Goal: Information Seeking & Learning: Learn about a topic

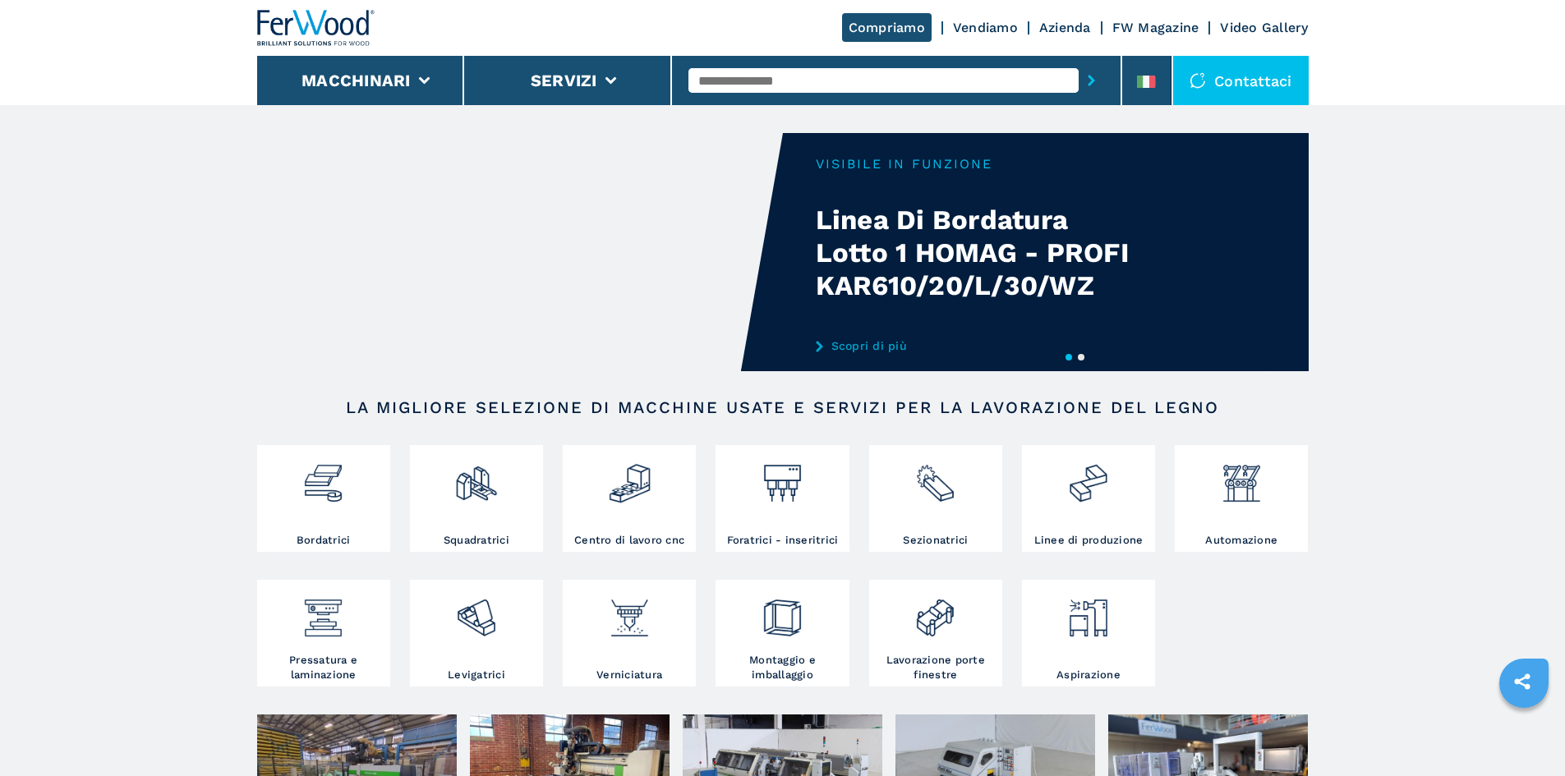
click at [1083, 357] on button "2" at bounding box center [1081, 357] width 7 height 7
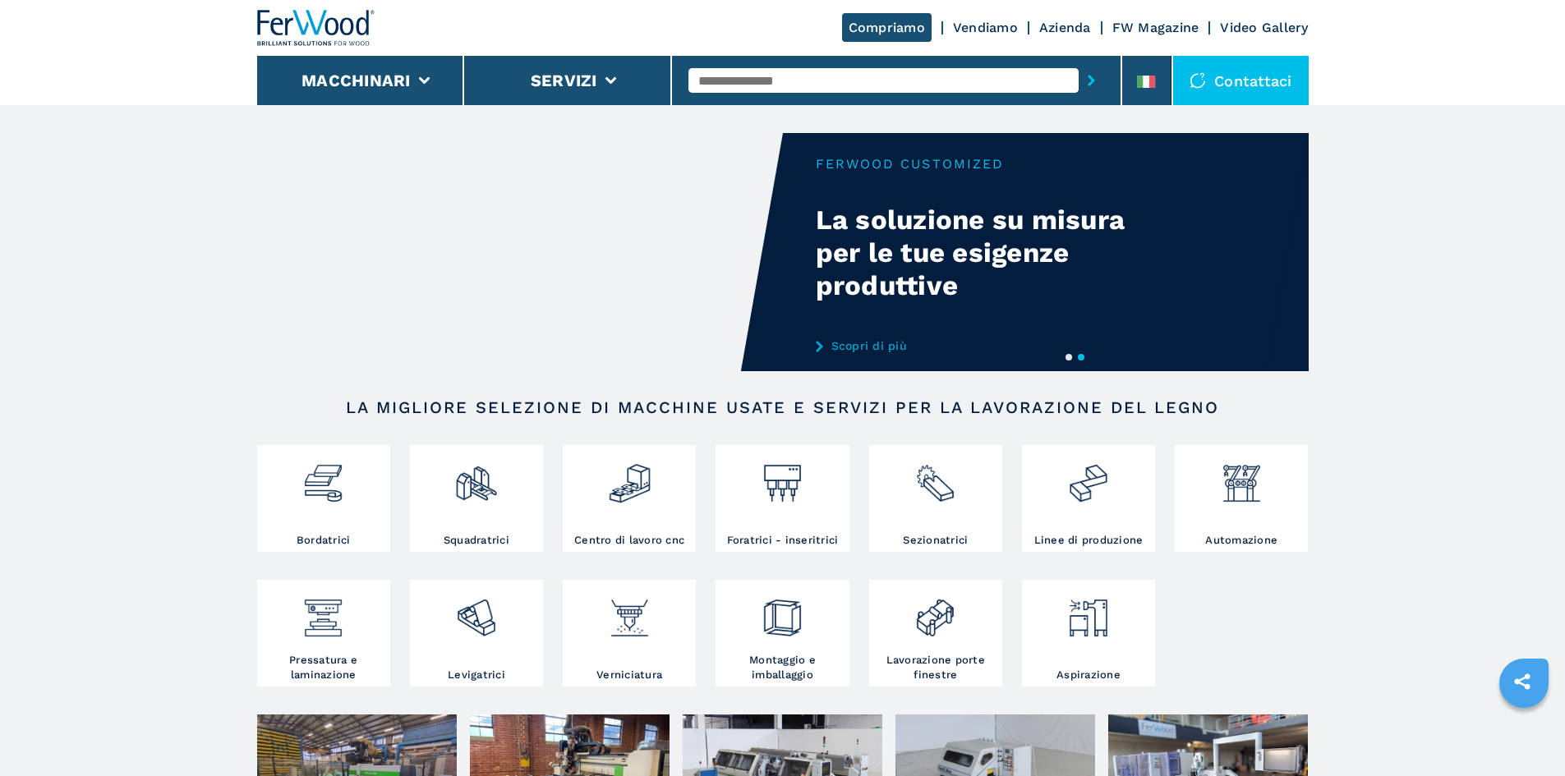
click at [1071, 359] on button "1" at bounding box center [1069, 357] width 7 height 7
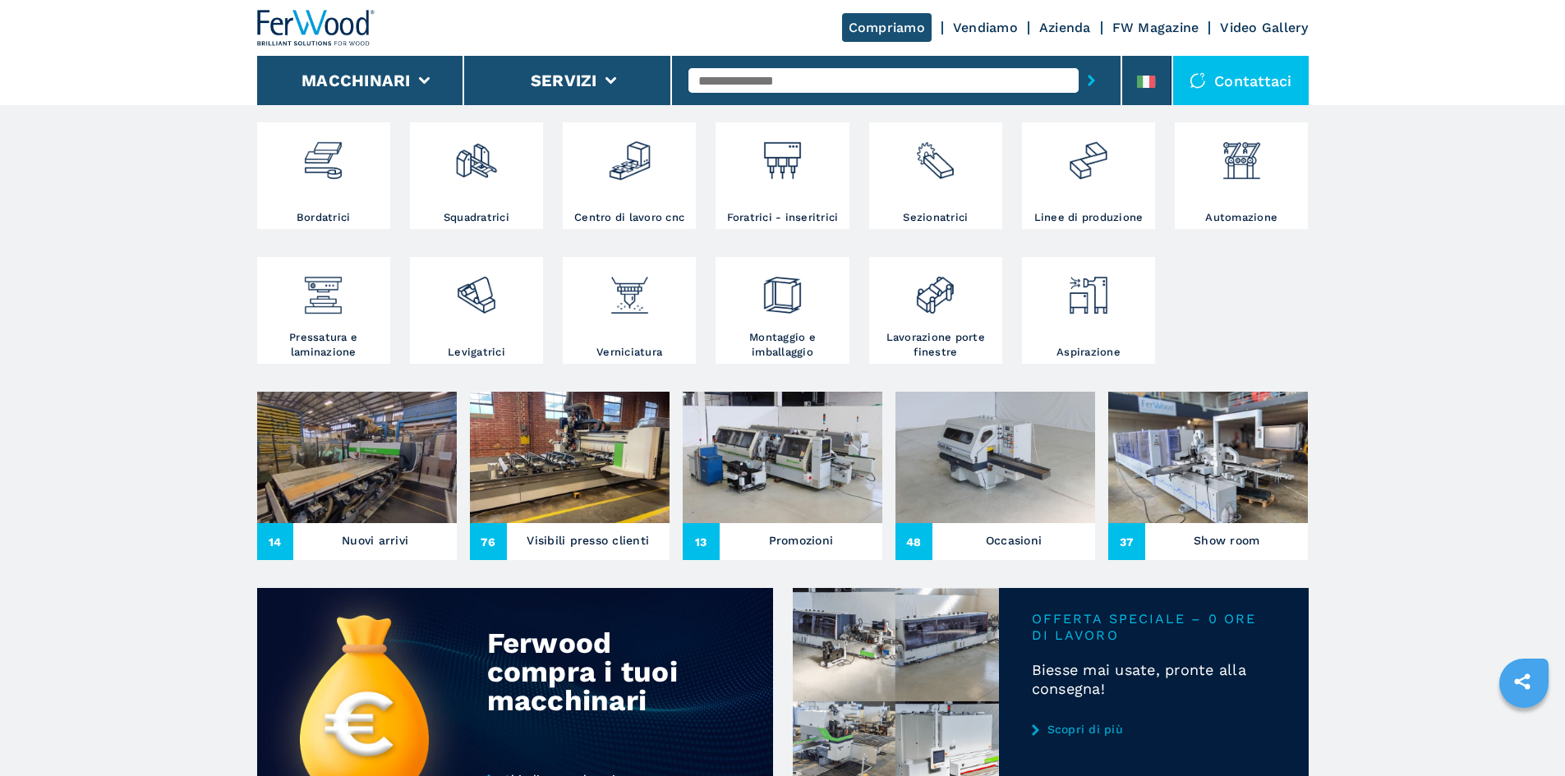
scroll to position [82, 0]
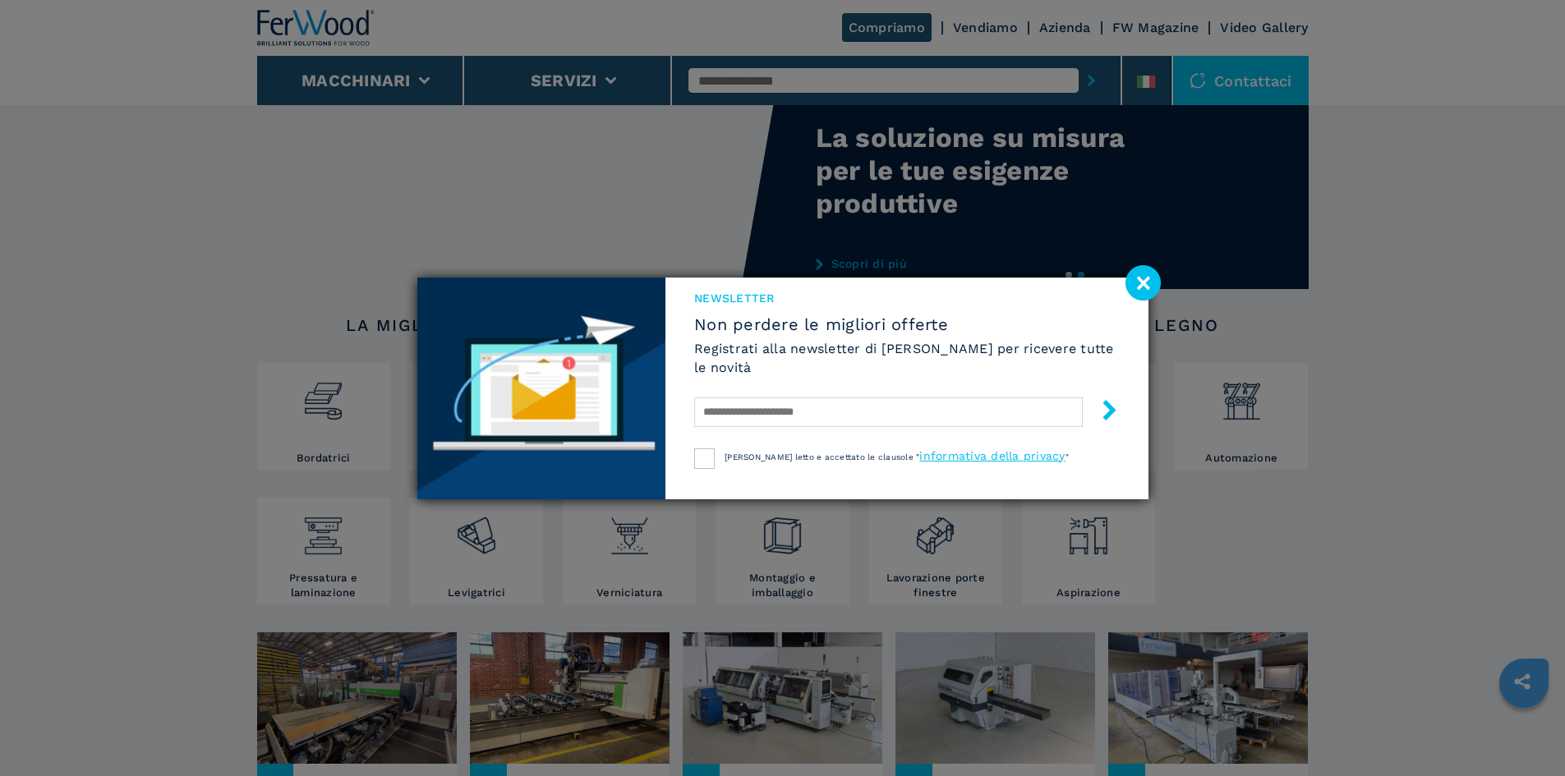
click at [1151, 279] on image at bounding box center [1143, 282] width 35 height 35
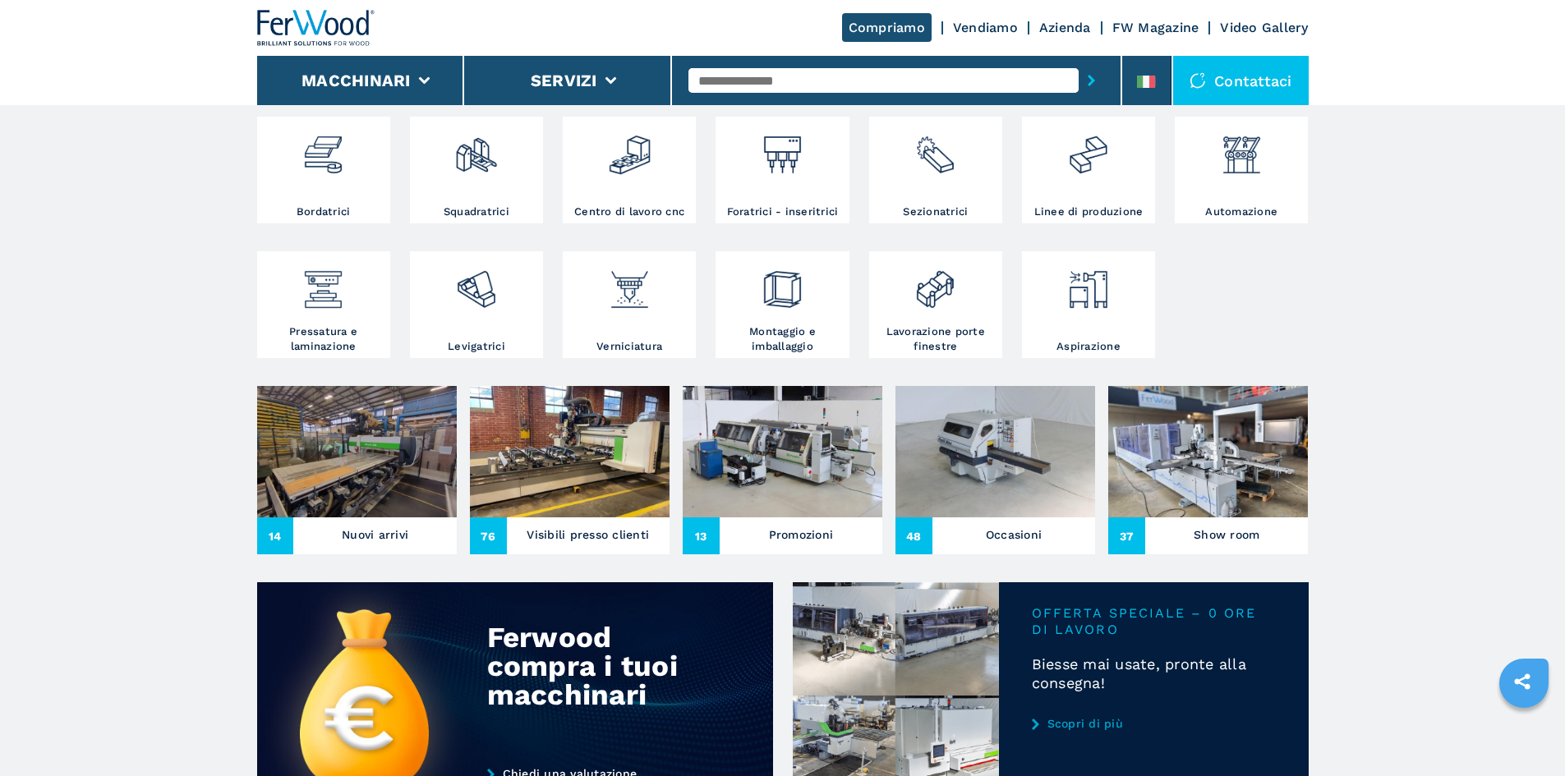
scroll to position [657, 0]
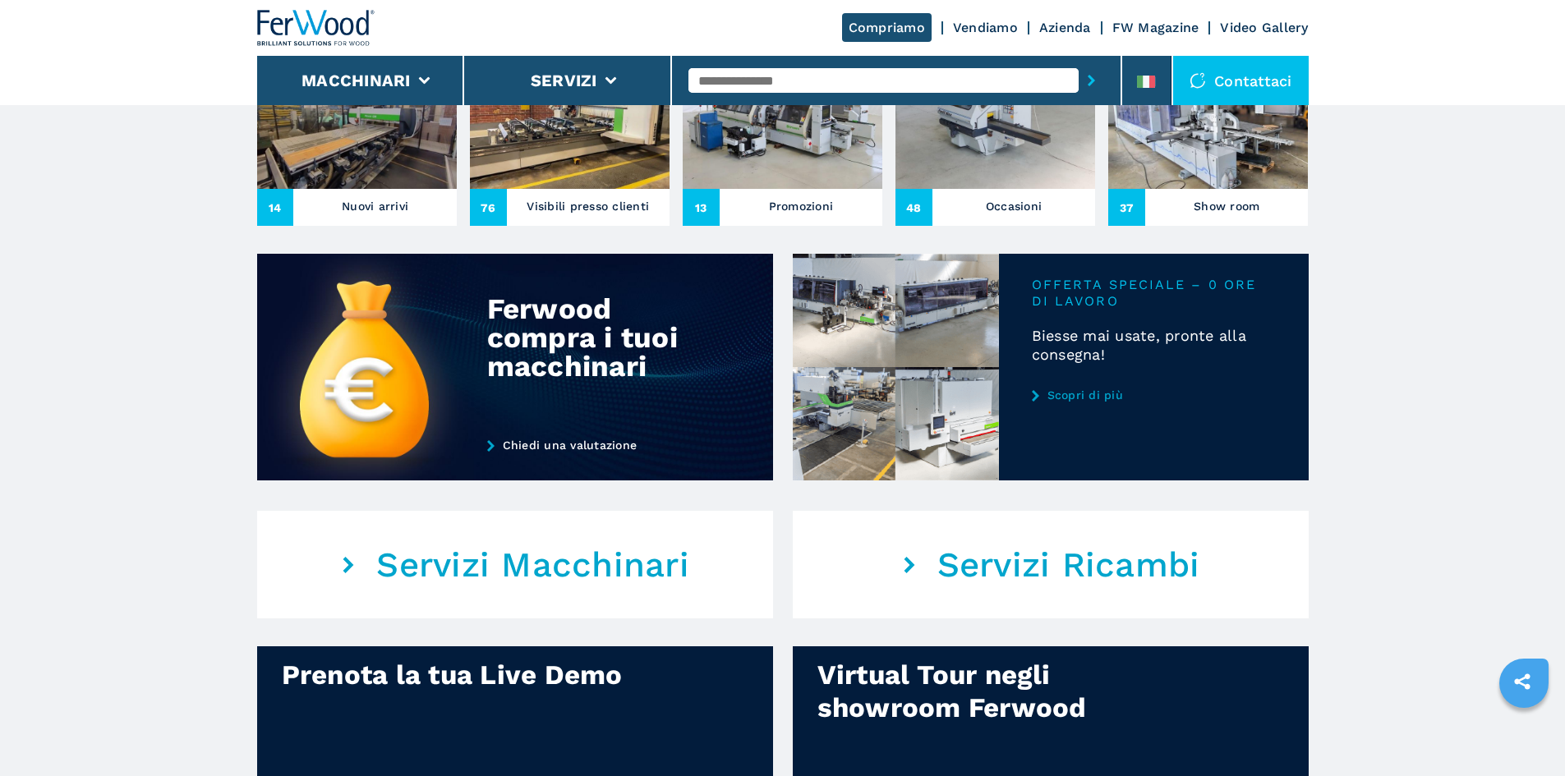
click at [1065, 402] on link "Scopri di più" at bounding box center [1154, 395] width 244 height 13
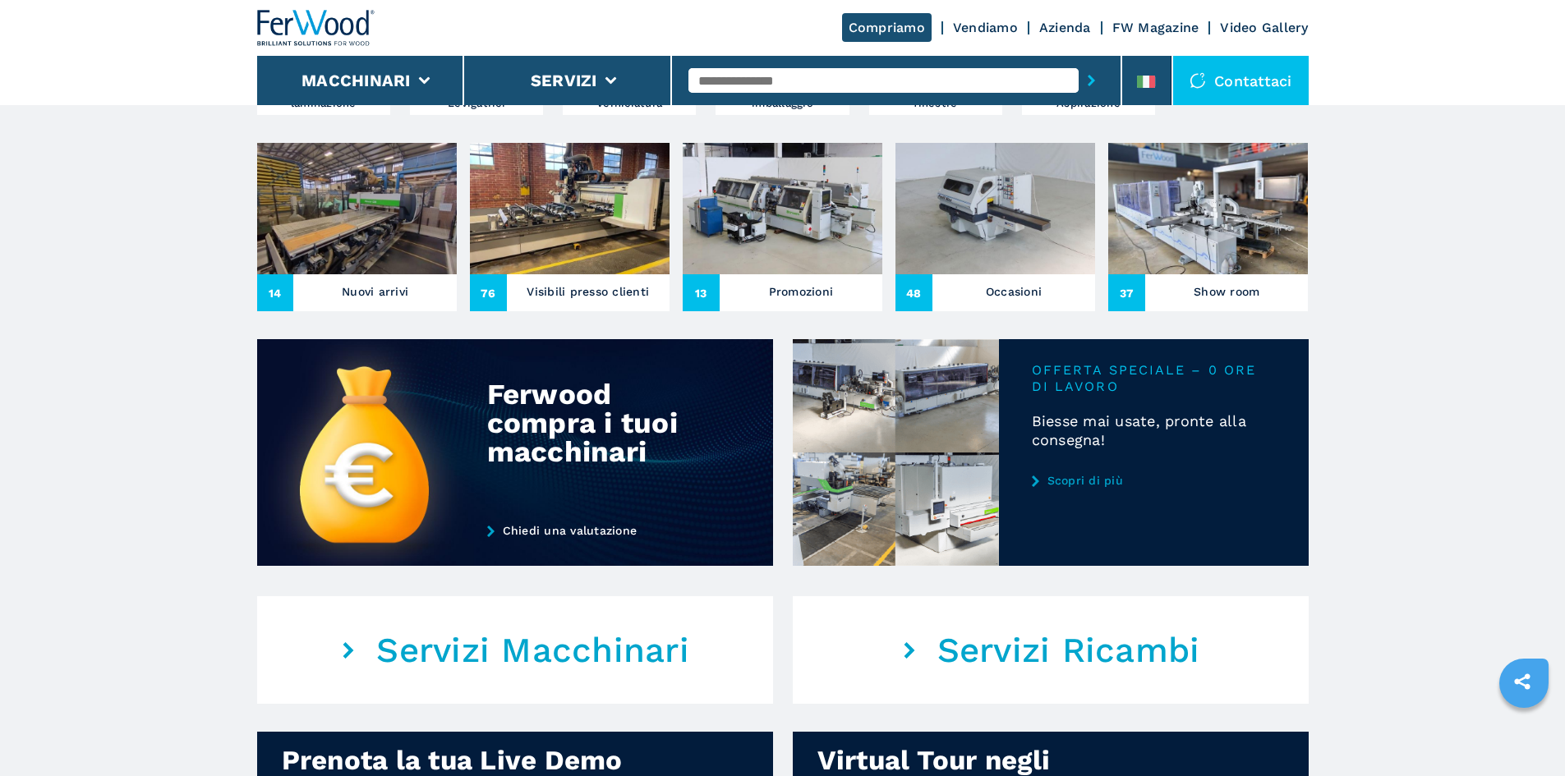
scroll to position [575, 0]
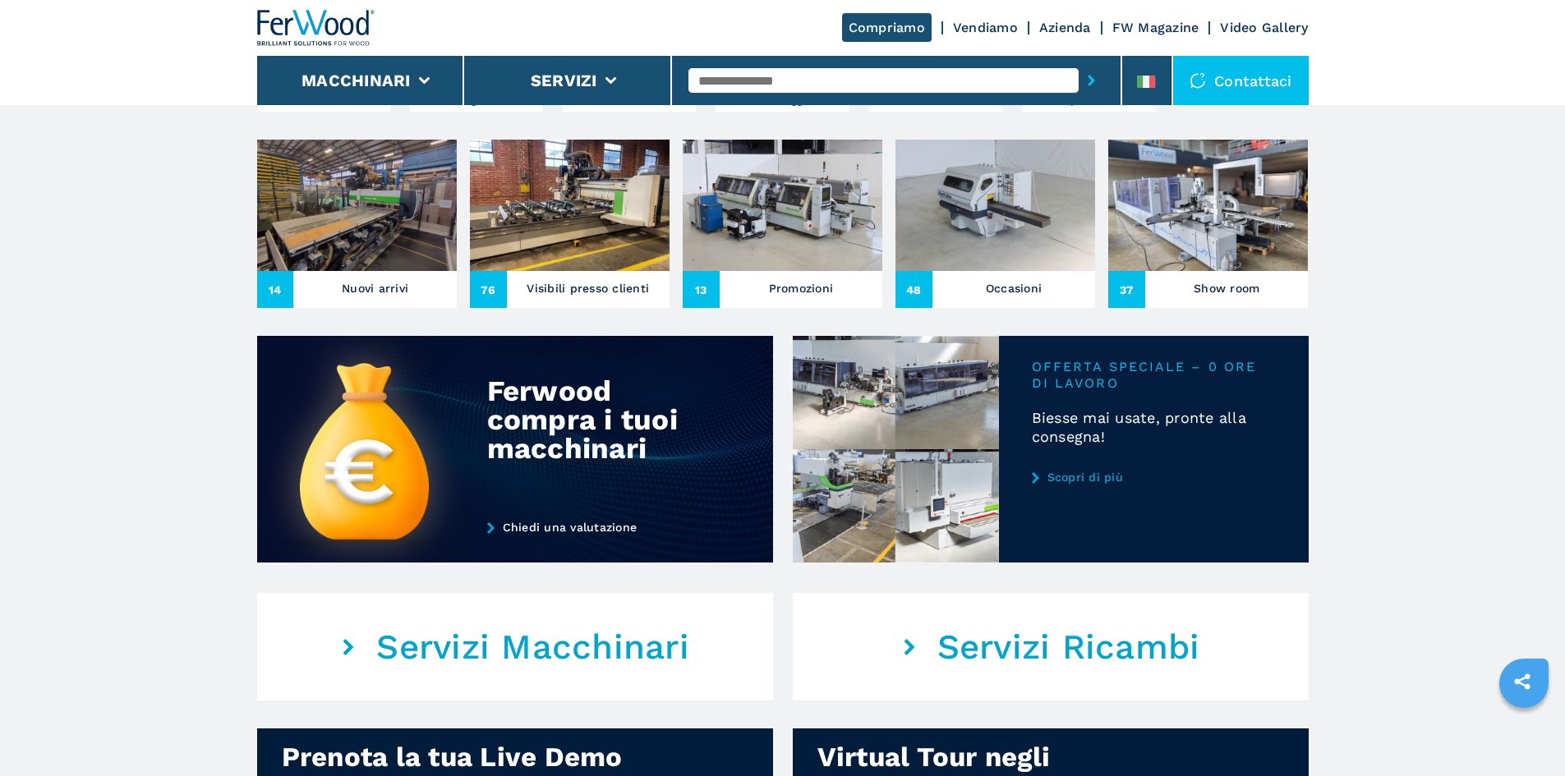
click at [1095, 484] on link "Scopri di più" at bounding box center [1154, 477] width 244 height 13
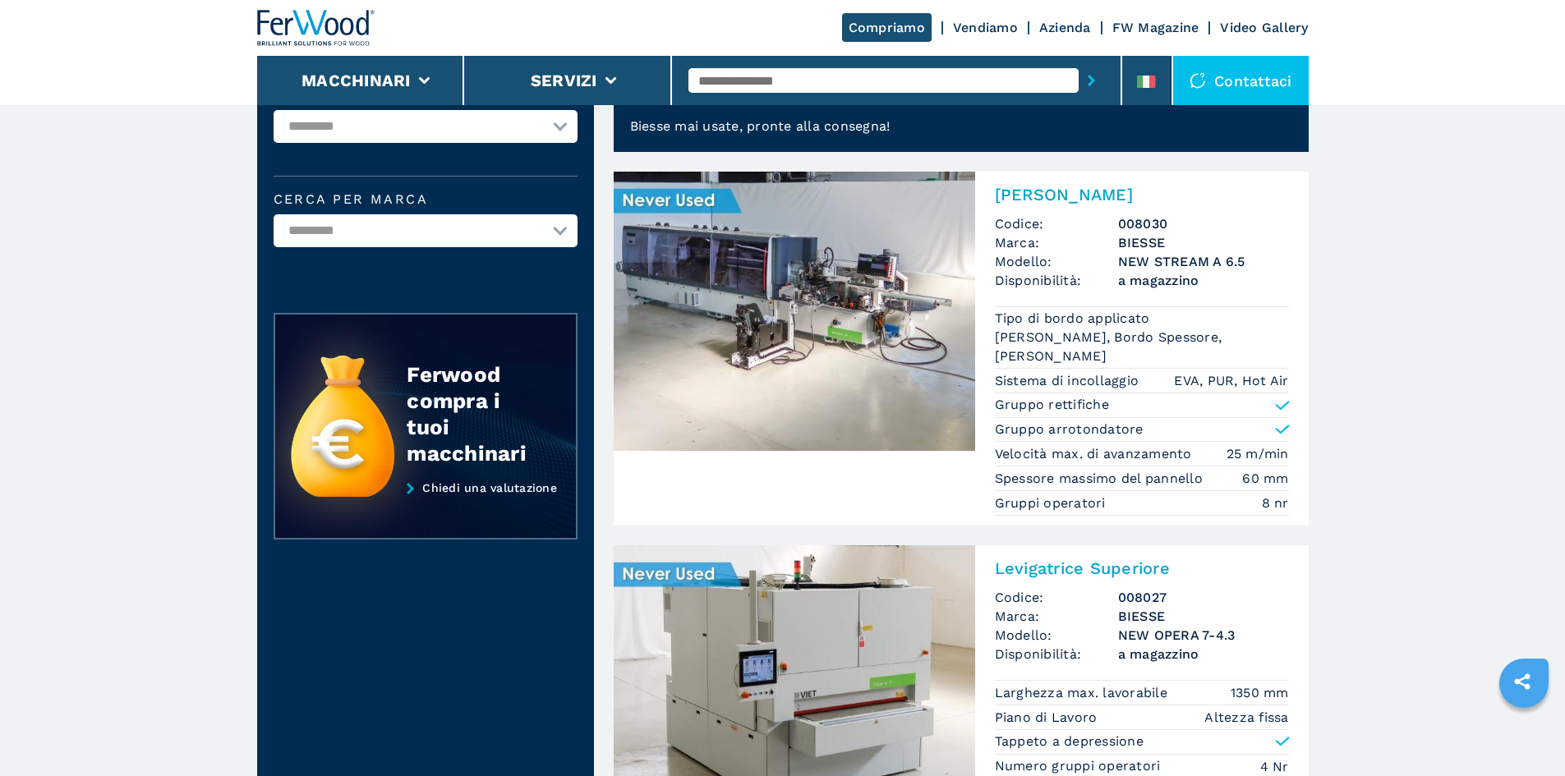
scroll to position [246, 0]
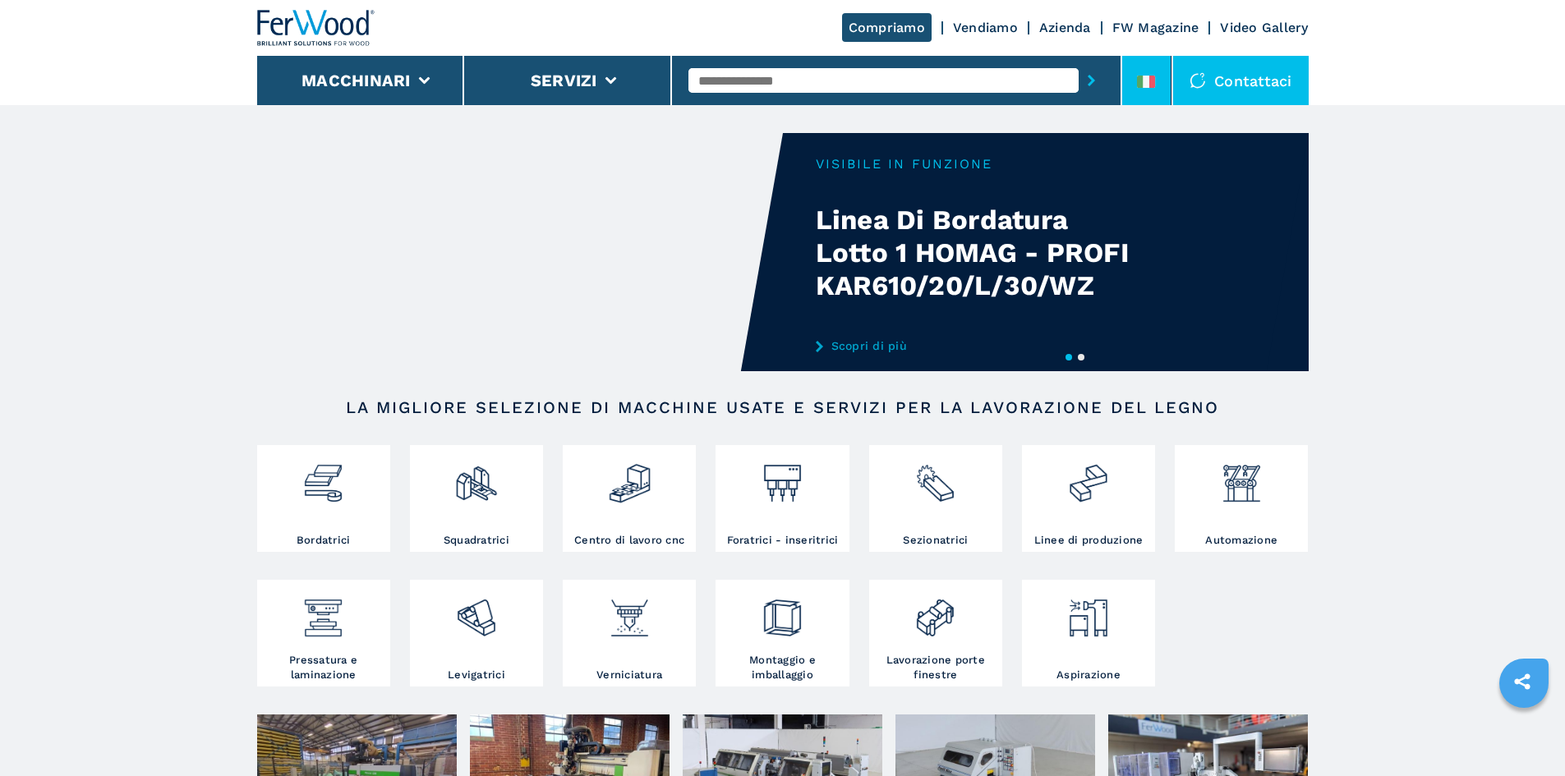
click at [1147, 66] on li at bounding box center [1146, 80] width 49 height 49
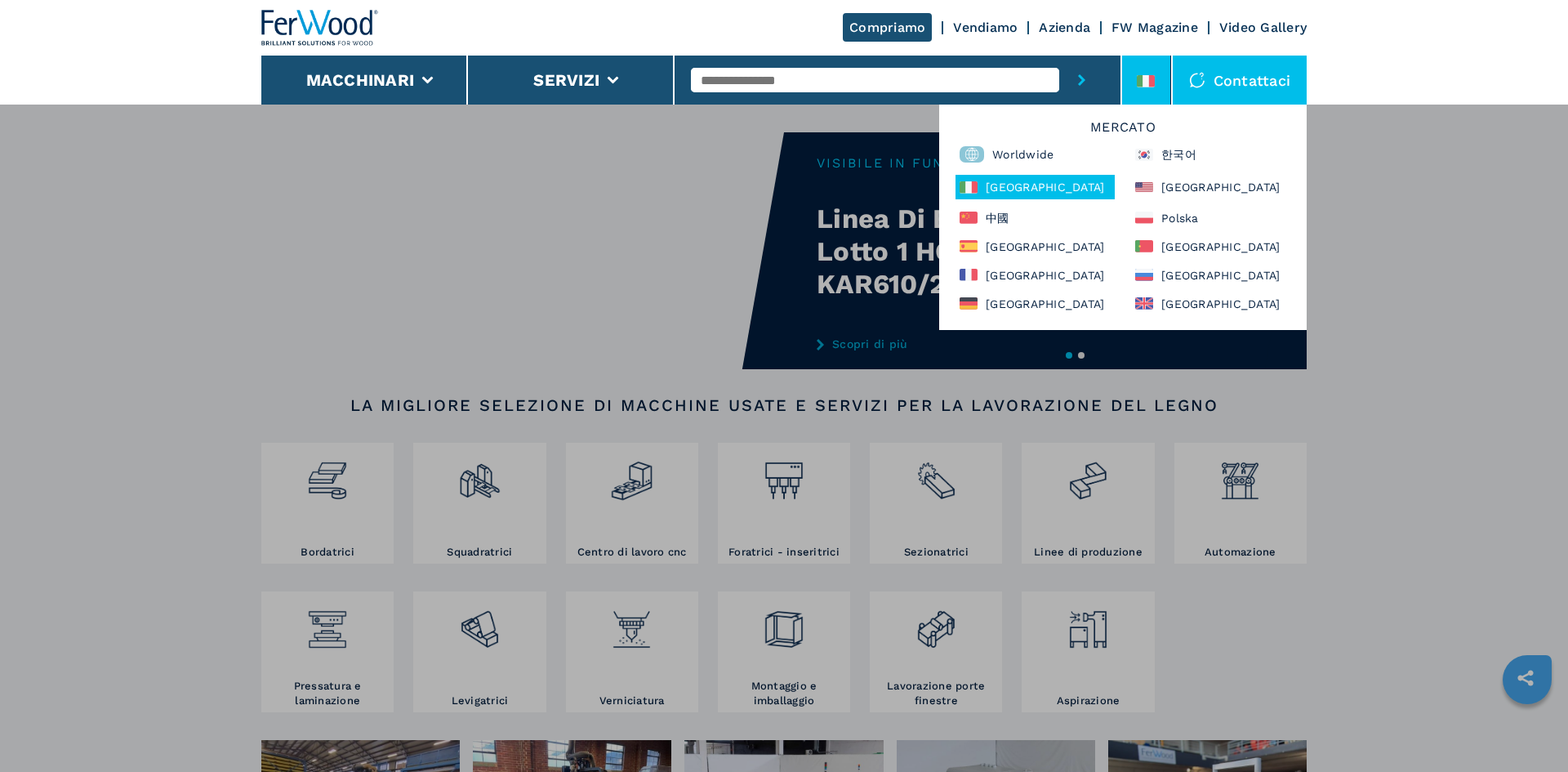
click at [1555, 218] on div "Macchinari Bordatrici Squadratrici Centro di lavoro cnc Foratrici - inseritrici…" at bounding box center [784, 489] width 1568 height 772
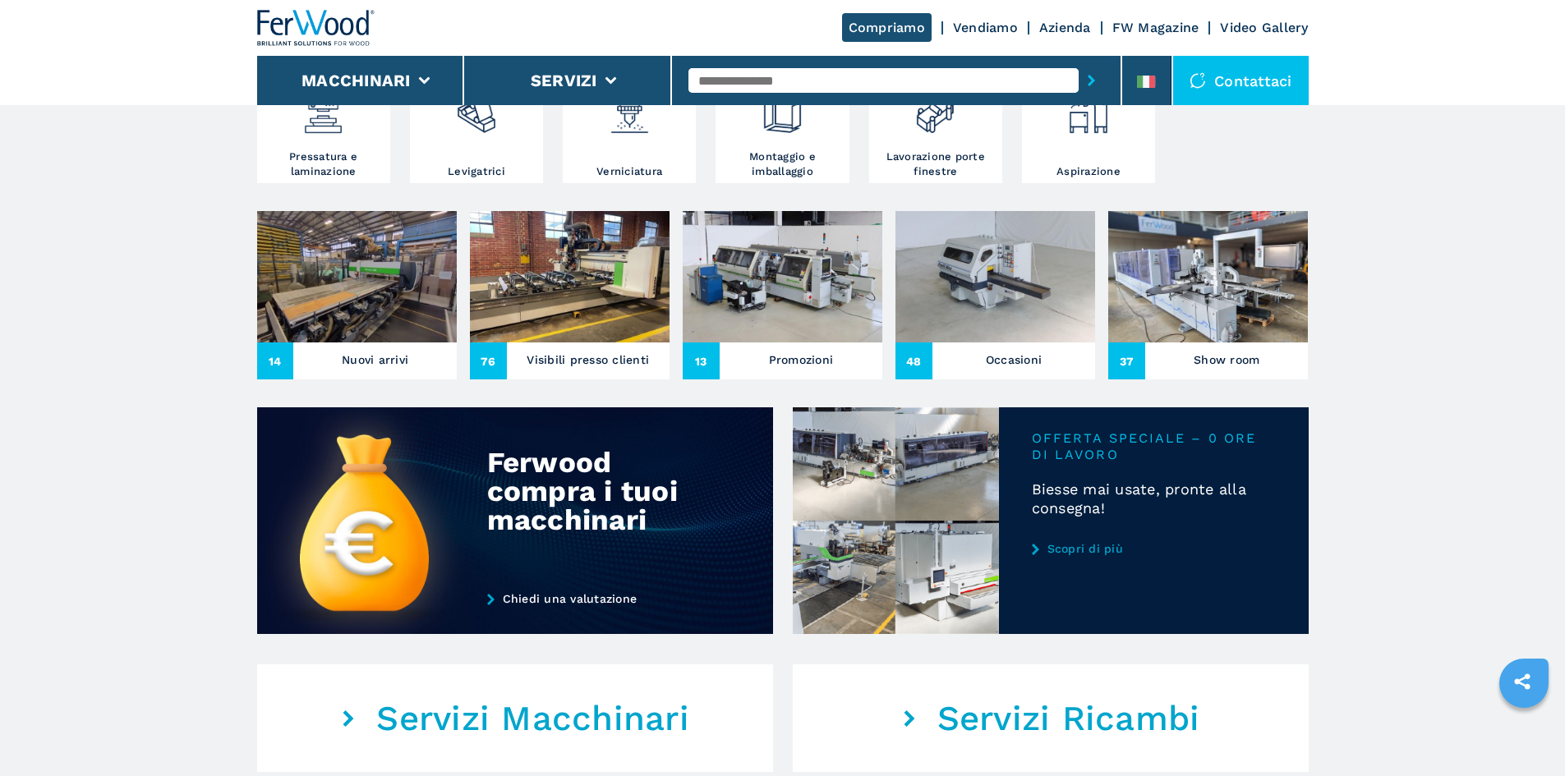
scroll to position [657, 0]
